Goal: Transaction & Acquisition: Purchase product/service

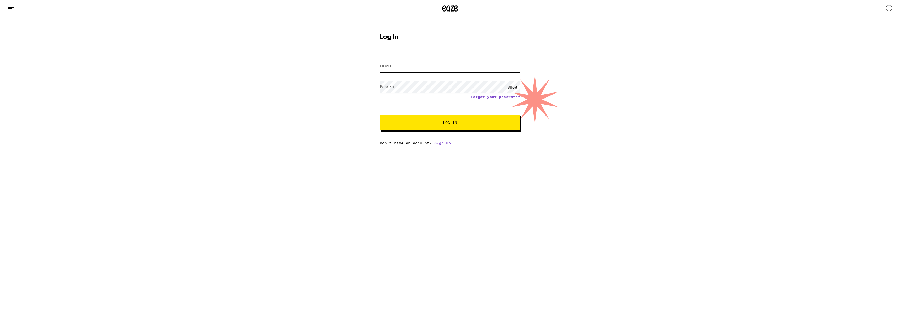
type input "[PERSON_NAME][EMAIL_ADDRESS][PERSON_NAME][DOMAIN_NAME]"
drag, startPoint x: 457, startPoint y: 125, endPoint x: 453, endPoint y: 126, distance: 3.2
click at [456, 125] on button "Log In" at bounding box center [450, 123] width 140 height 16
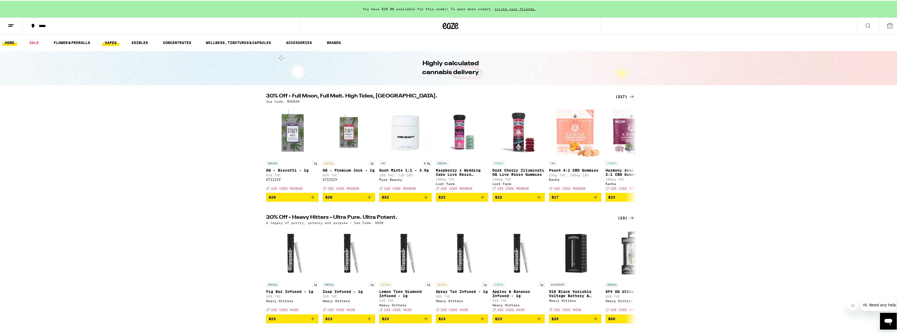
click at [111, 44] on link "VAPES" at bounding box center [110, 42] width 17 height 6
